Goal: Transaction & Acquisition: Register for event/course

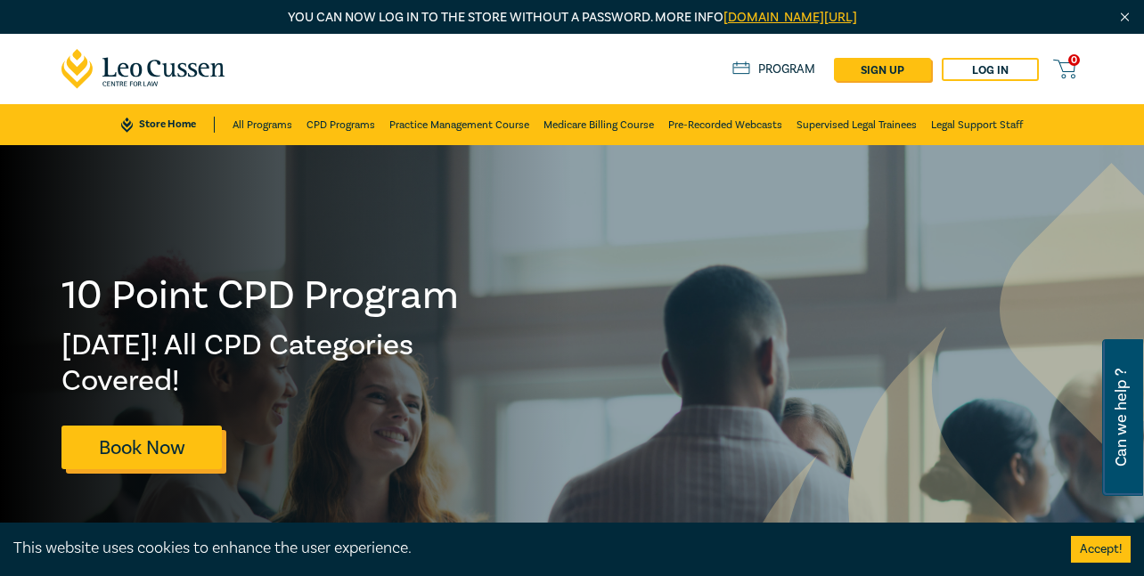
click at [175, 453] on link "Book Now" at bounding box center [141, 448] width 160 height 44
click at [175, 452] on link "Book Now" at bounding box center [141, 448] width 160 height 44
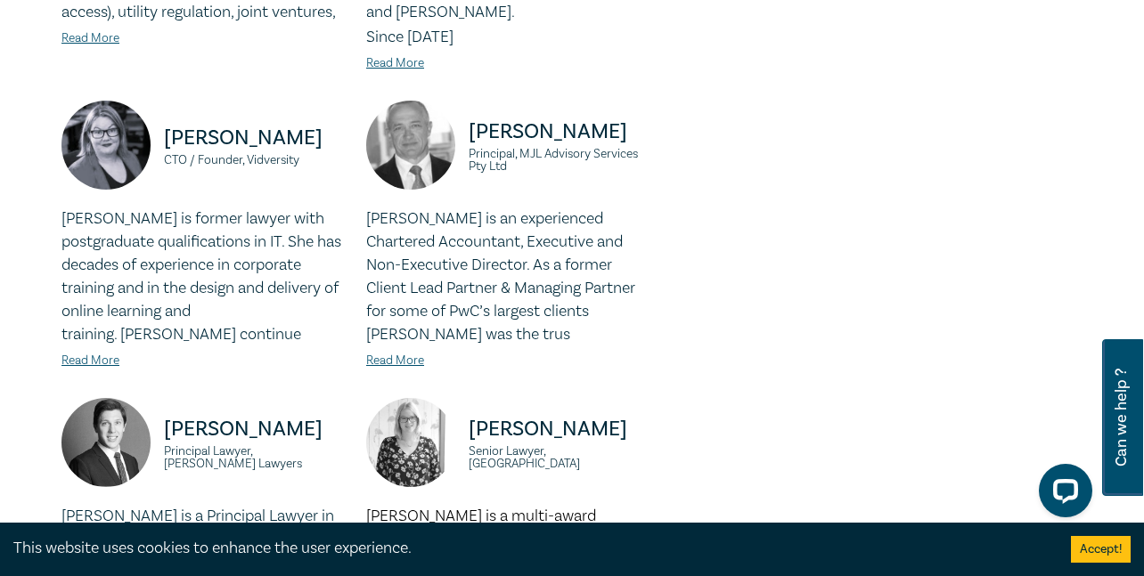
scroll to position [713, 0]
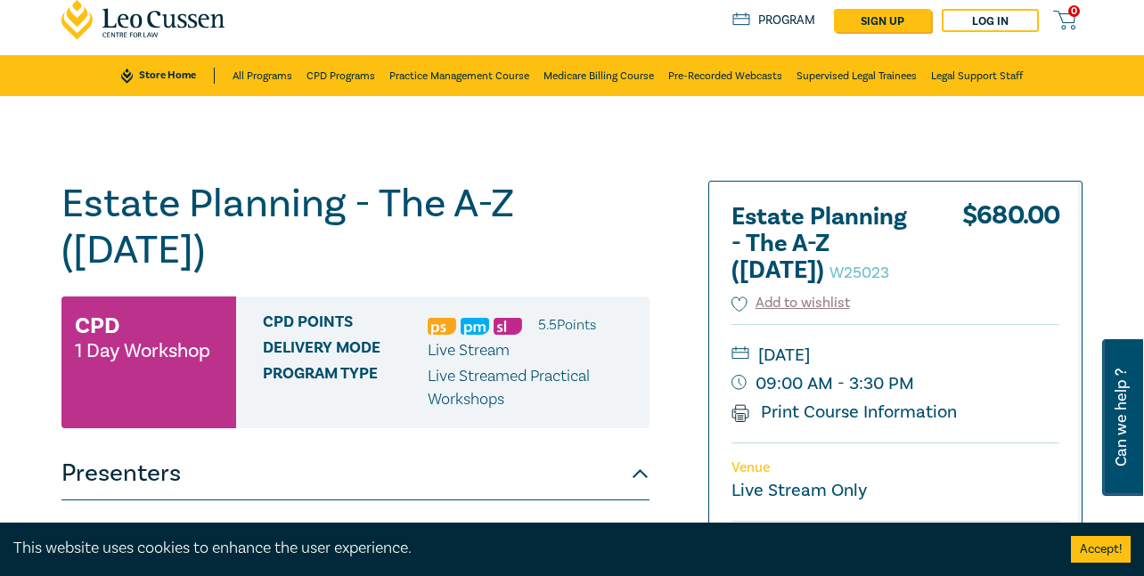
scroll to position [89, 0]
